Goal: Information Seeking & Learning: Check status

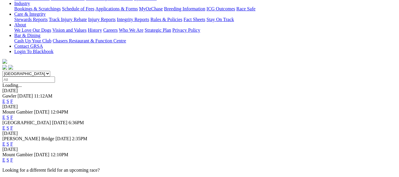
scroll to position [155, 0]
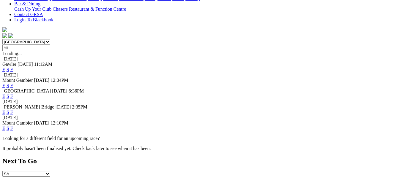
click at [13, 110] on link "F" at bounding box center [11, 112] width 3 height 5
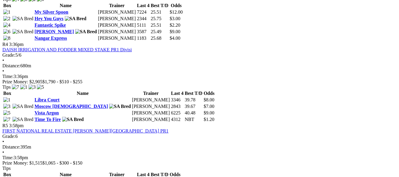
scroll to position [515, 0]
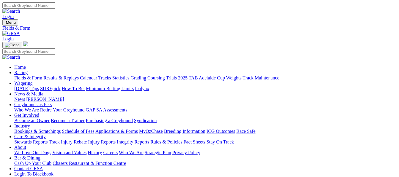
click at [73, 75] on link "Results & Replays" at bounding box center [60, 77] width 35 height 5
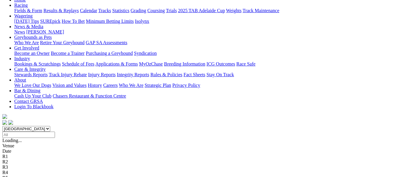
scroll to position [115, 0]
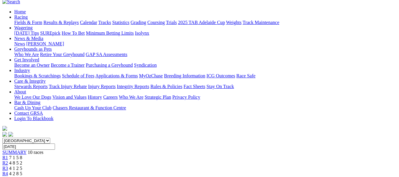
scroll to position [28, 0]
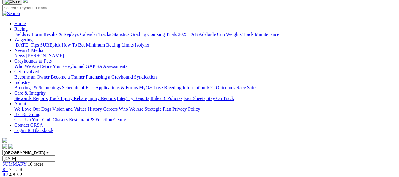
scroll to position [12, 0]
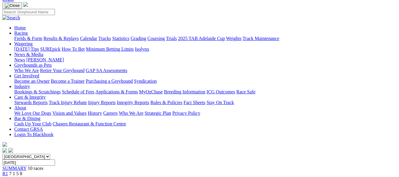
scroll to position [36, 0]
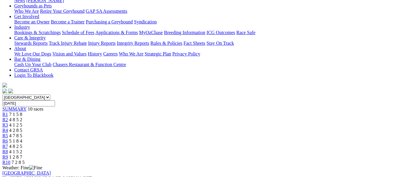
scroll to position [75, 0]
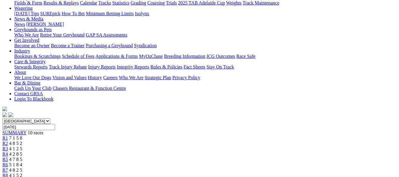
click at [22, 163] on span "5 1 8 4" at bounding box center [15, 165] width 13 height 5
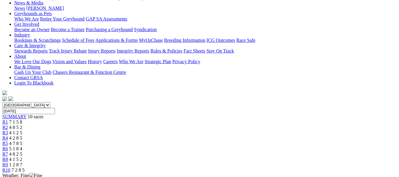
scroll to position [83, 0]
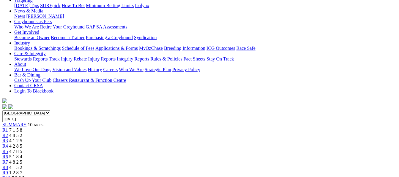
click at [10, 176] on span "R10" at bounding box center [6, 178] width 8 height 5
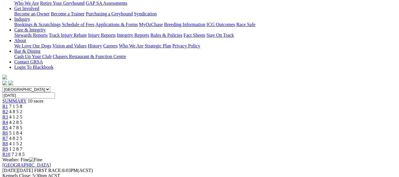
scroll to position [91, 0]
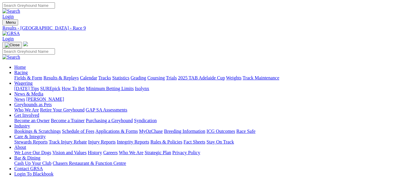
click at [28, 75] on link "Fields & Form" at bounding box center [28, 77] width 28 height 5
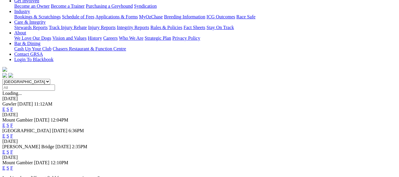
scroll to position [166, 0]
